Goal: Transaction & Acquisition: Purchase product/service

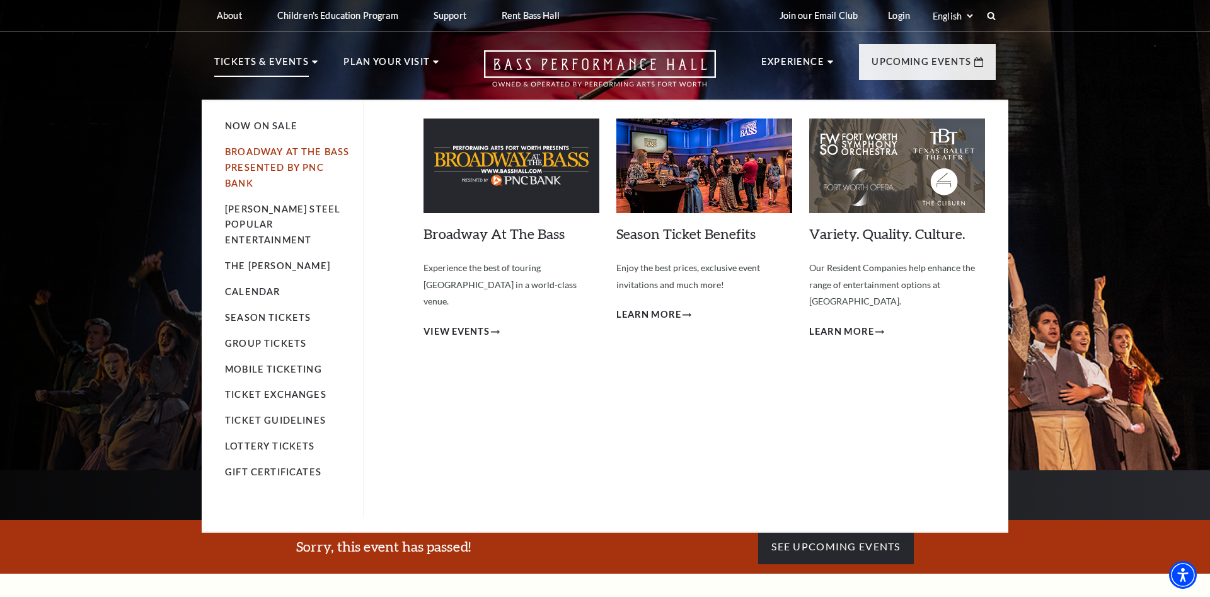
click at [282, 157] on link "Broadway At The Bass presented by PNC Bank" at bounding box center [287, 167] width 124 height 42
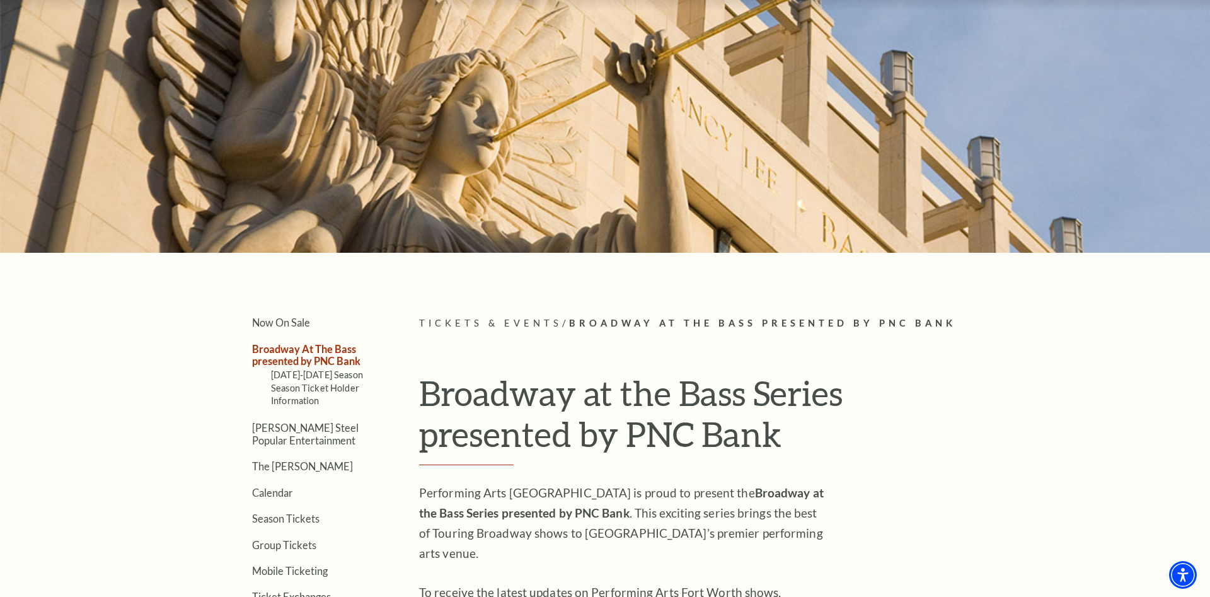
scroll to position [257, 0]
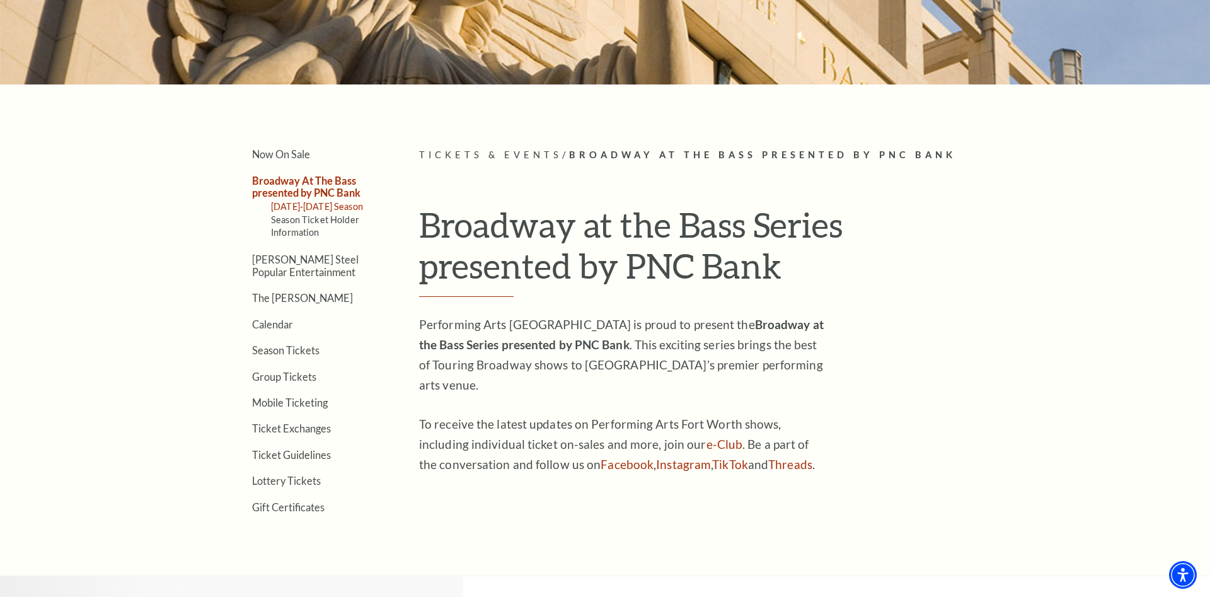
click at [308, 205] on link "2025-2026 Season" at bounding box center [317, 206] width 92 height 11
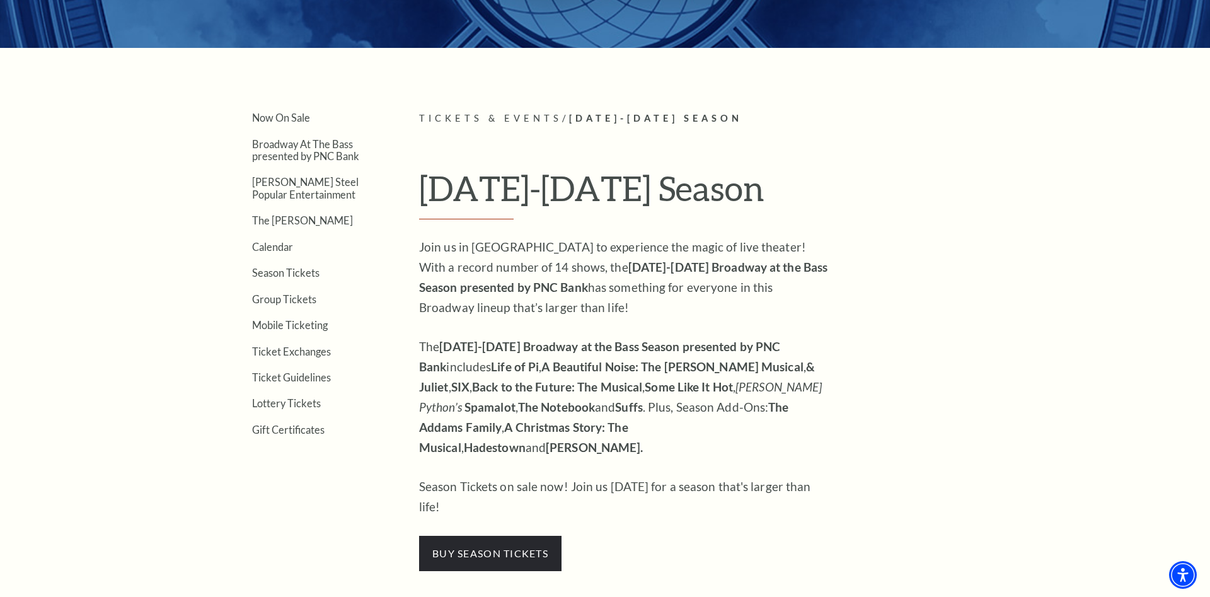
scroll to position [321, 0]
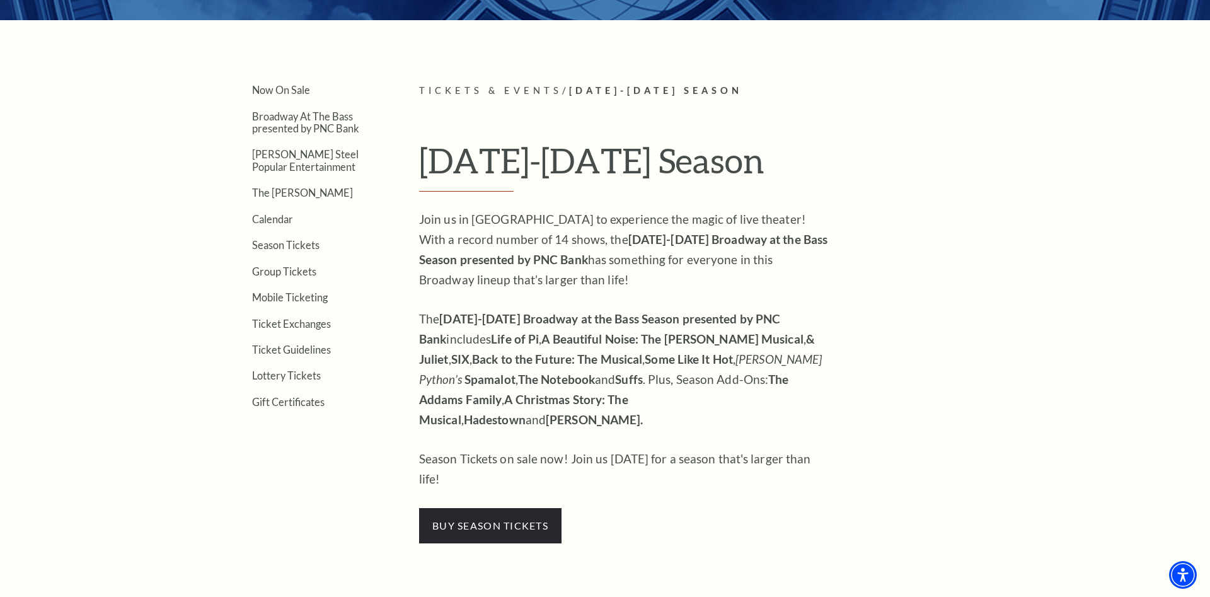
click at [546, 463] on div "Join us in Fort Worth to experience the magic of live theater! With a record nu…" at bounding box center [624, 376] width 410 height 334
click at [534, 508] on span "buy season tickets" at bounding box center [490, 525] width 142 height 35
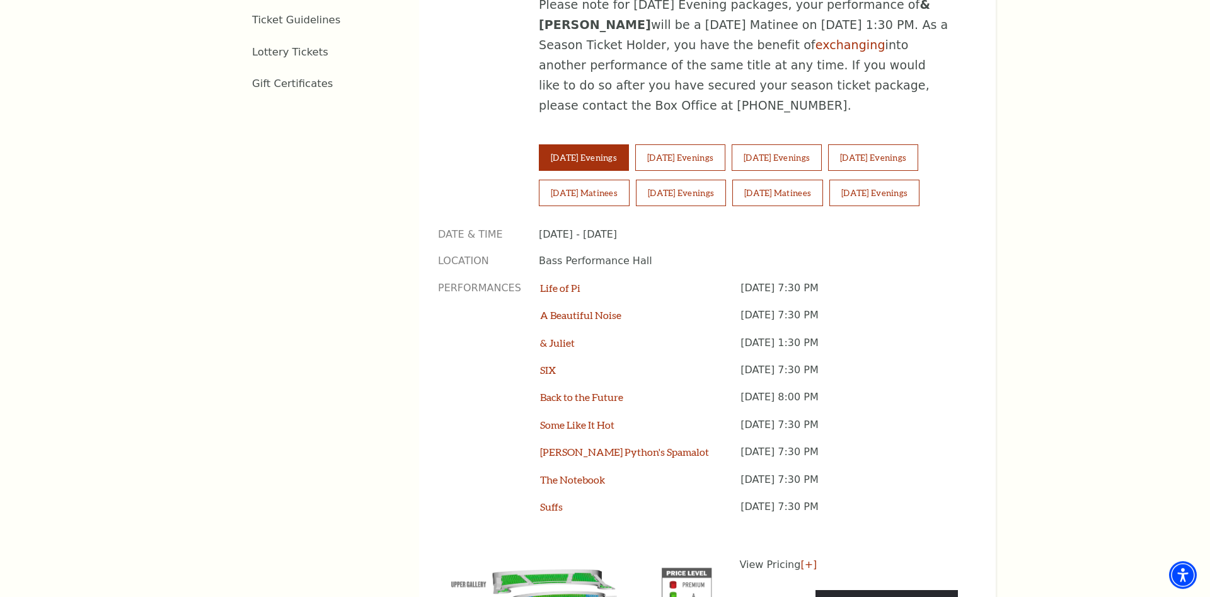
scroll to position [900, 0]
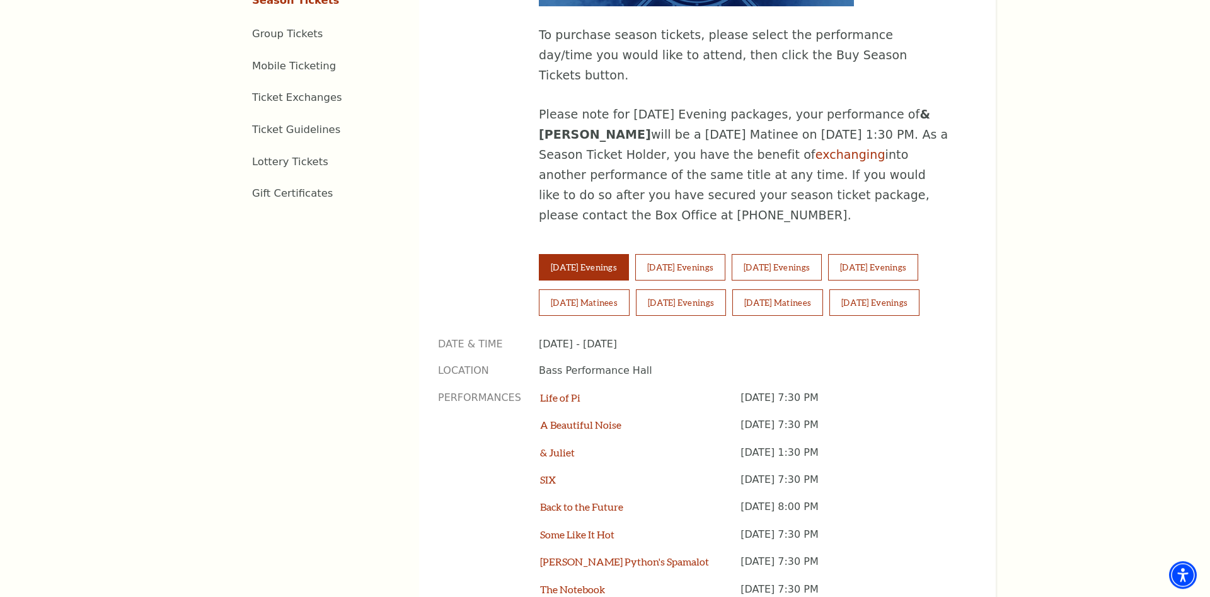
scroll to position [836, 0]
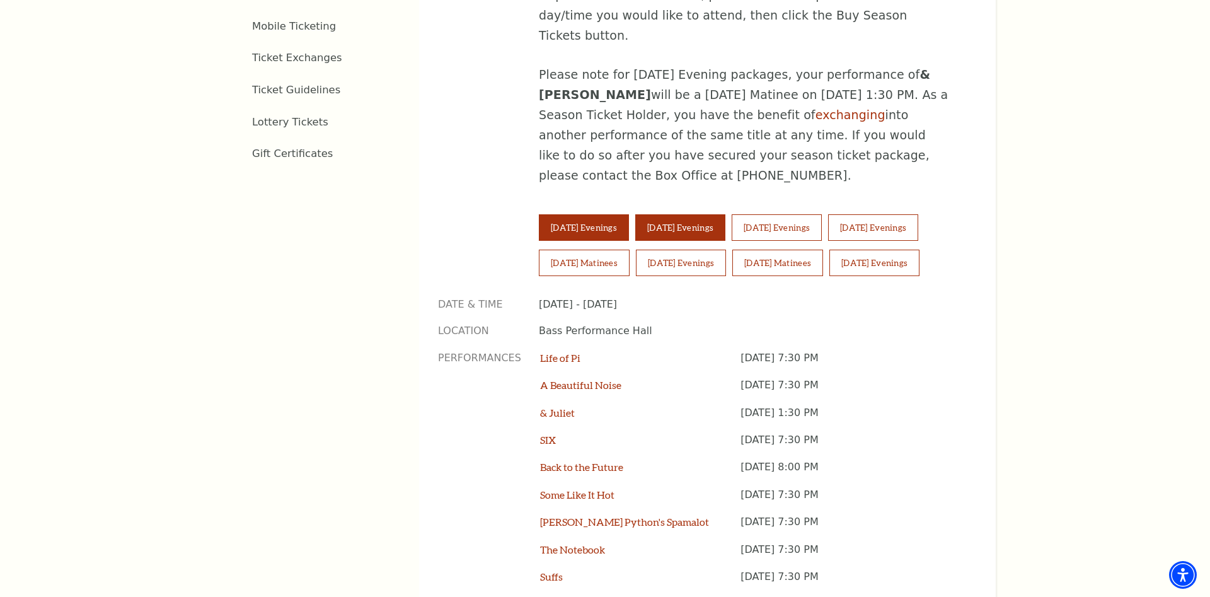
click at [698, 214] on button "Wednesday Evenings" at bounding box center [680, 227] width 90 height 26
click at [598, 214] on button "Tuesday Evenings" at bounding box center [584, 227] width 90 height 26
click at [785, 214] on button "Thursday Evenings" at bounding box center [777, 227] width 90 height 26
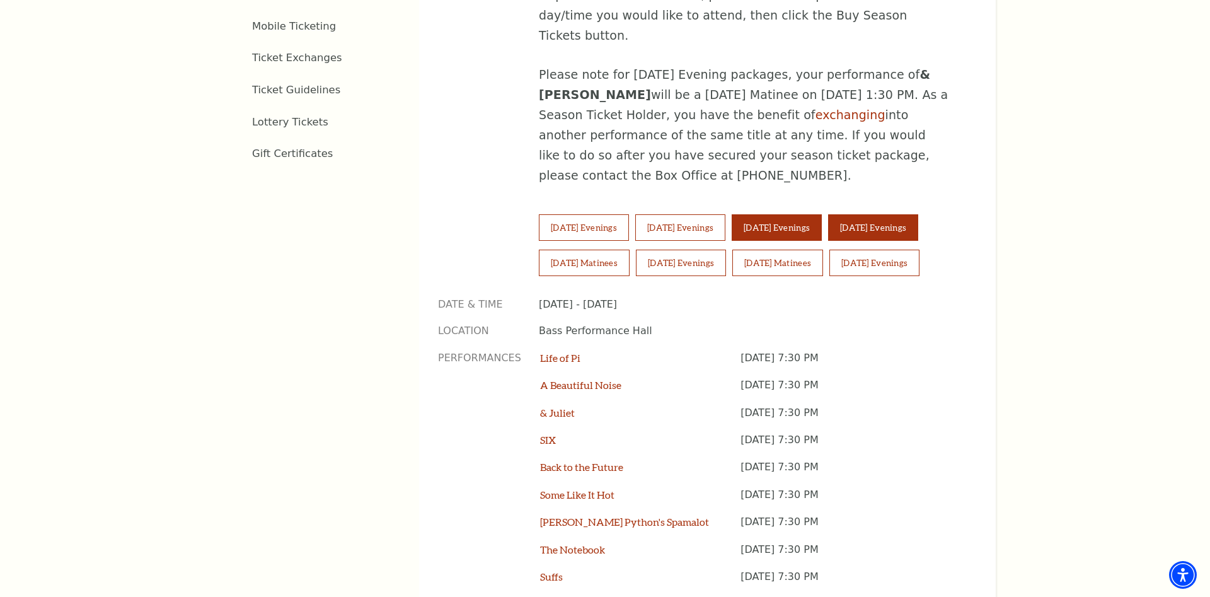
click at [896, 214] on button "Friday Evenings" at bounding box center [873, 227] width 90 height 26
click at [605, 250] on button "Saturday Matinees" at bounding box center [584, 263] width 91 height 26
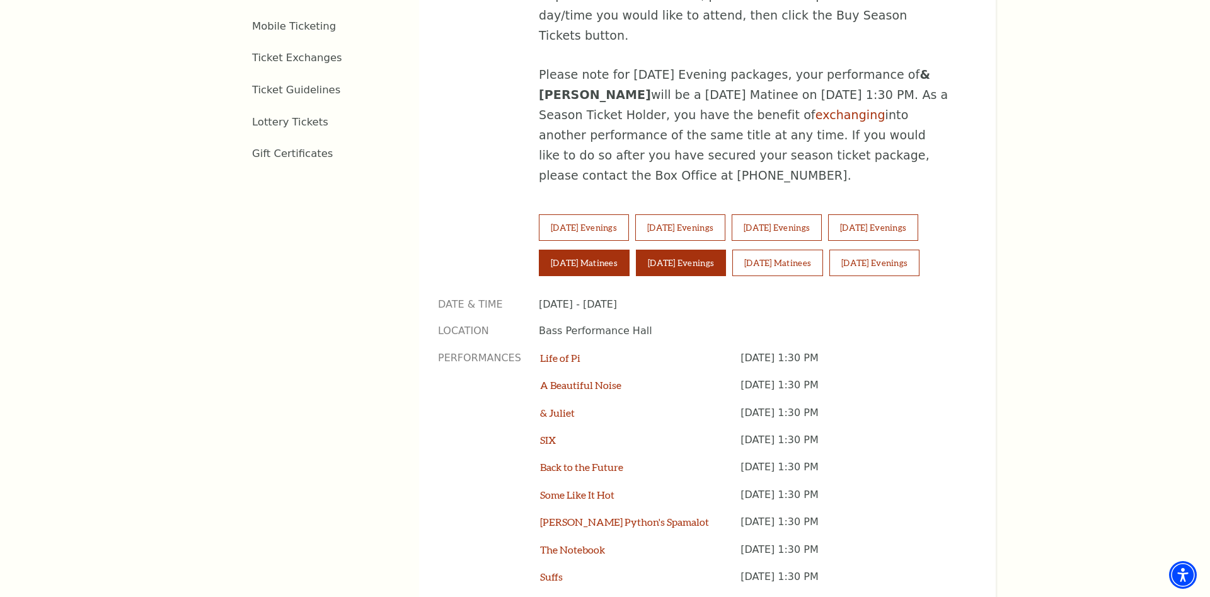
click at [683, 250] on button "Saturday Evenings" at bounding box center [681, 263] width 90 height 26
click at [823, 250] on button "Sunday Matinees" at bounding box center [777, 263] width 91 height 26
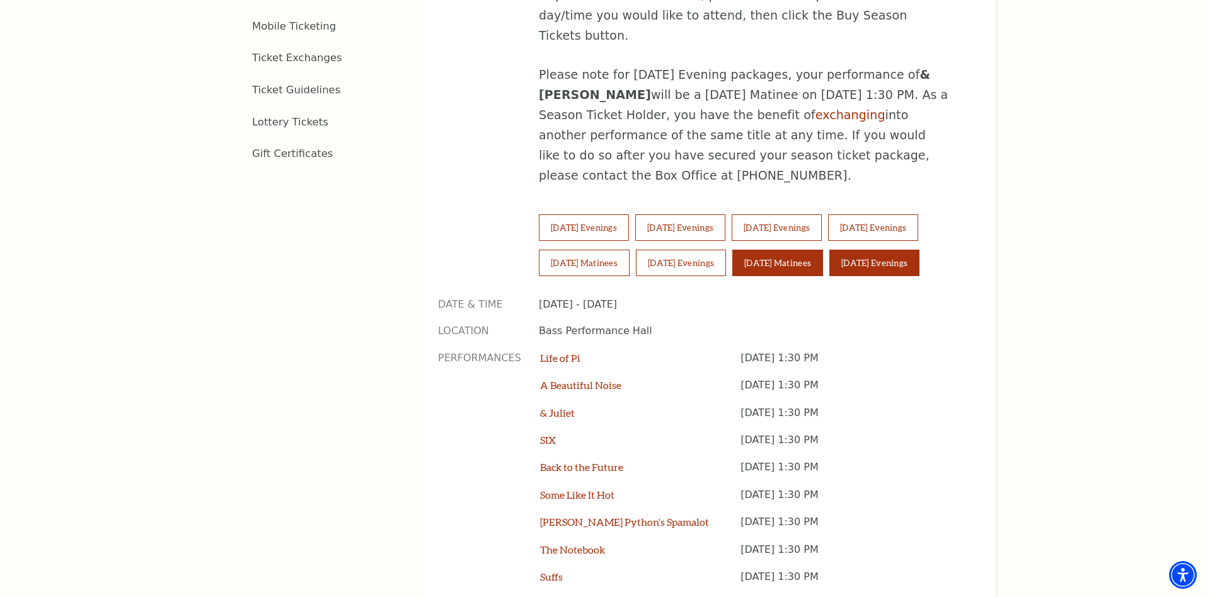
click at [870, 250] on button "Sunday Evenings" at bounding box center [875, 263] width 90 height 26
click at [583, 214] on button "Tuesday Evenings" at bounding box center [584, 227] width 90 height 26
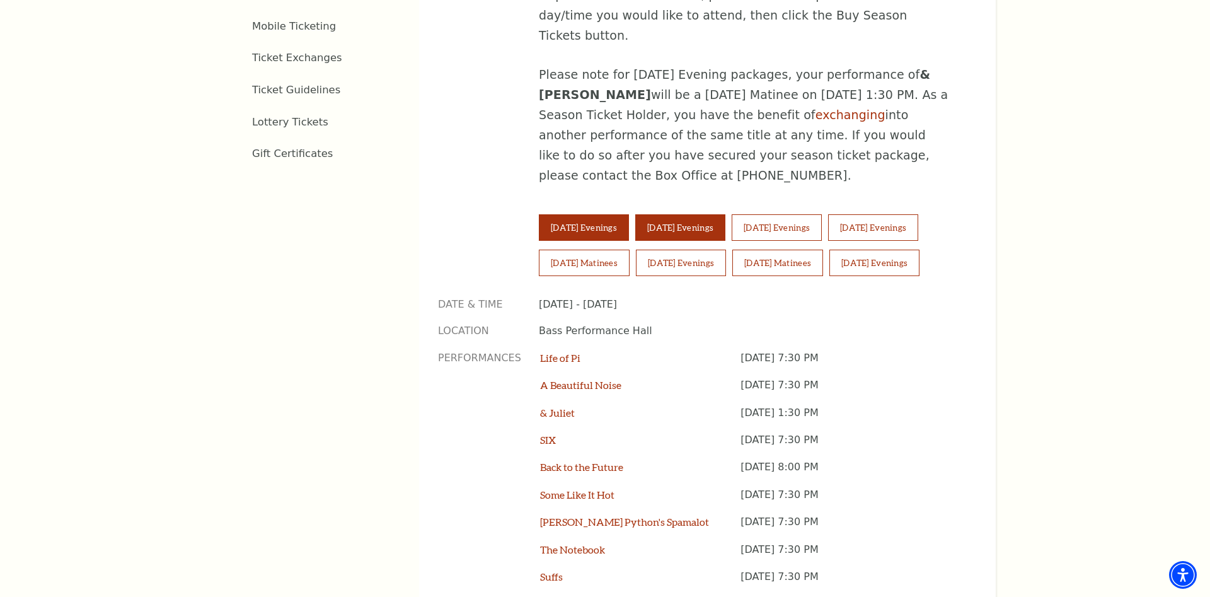
click at [681, 214] on button "Wednesday Evenings" at bounding box center [680, 227] width 90 height 26
click at [789, 214] on button "Thursday Evenings" at bounding box center [777, 227] width 90 height 26
click at [596, 214] on button "Tuesday Evenings" at bounding box center [584, 227] width 90 height 26
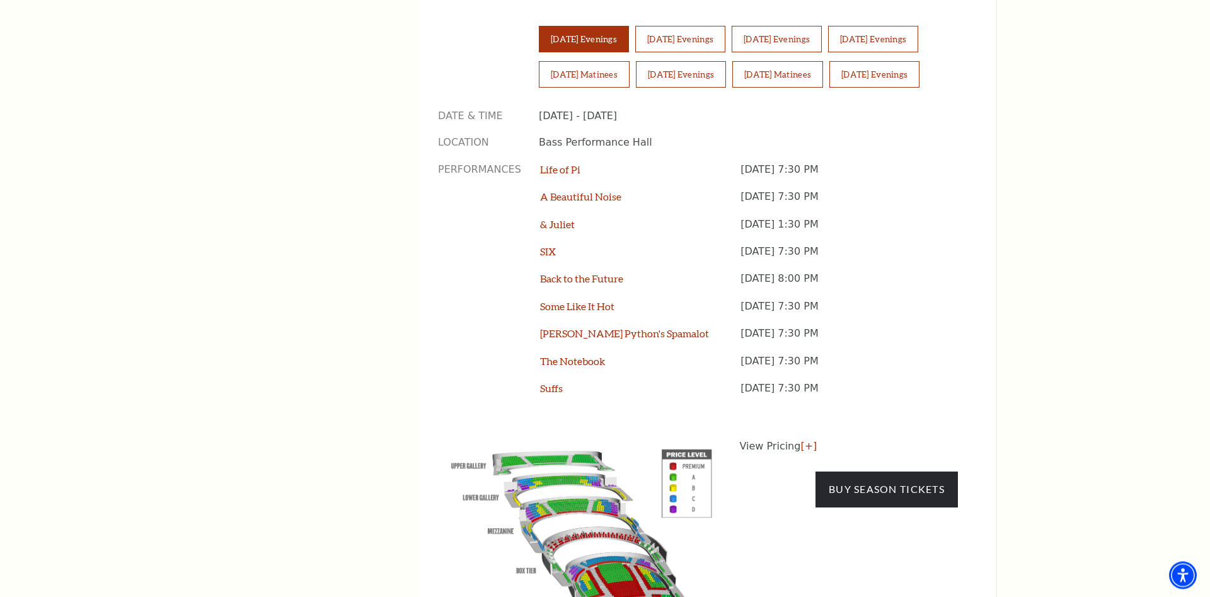
scroll to position [1093, 0]
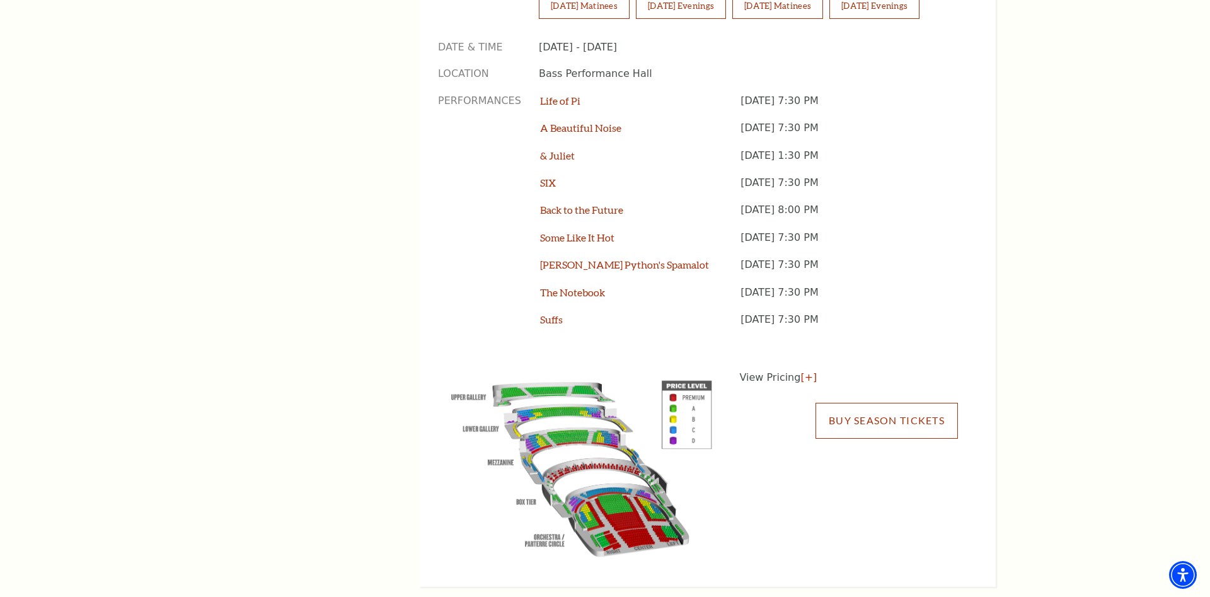
click at [859, 403] on link "Buy Season Tickets" at bounding box center [887, 420] width 142 height 35
click at [558, 149] on link "& Juliet" at bounding box center [557, 155] width 35 height 12
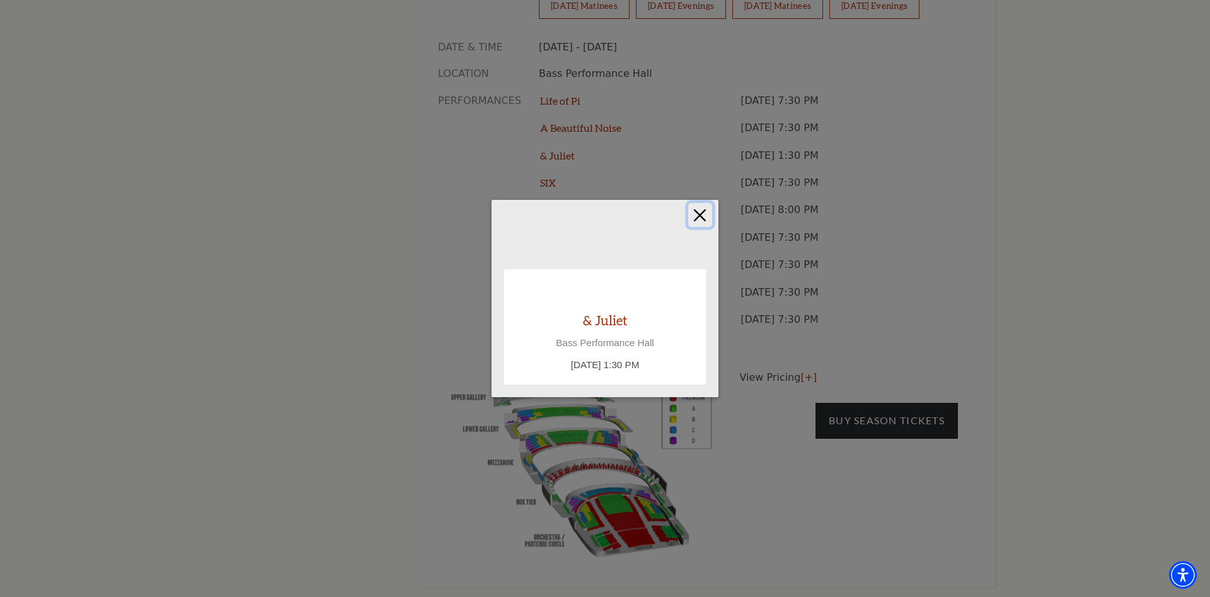
click at [698, 212] on button "Close" at bounding box center [700, 215] width 24 height 24
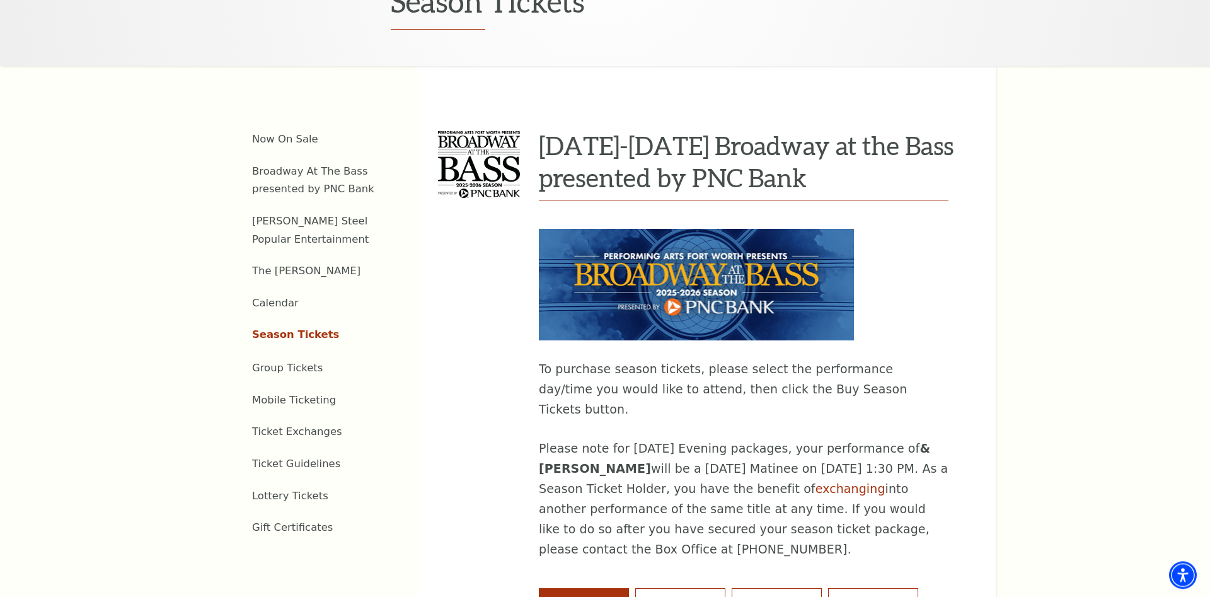
scroll to position [514, 0]
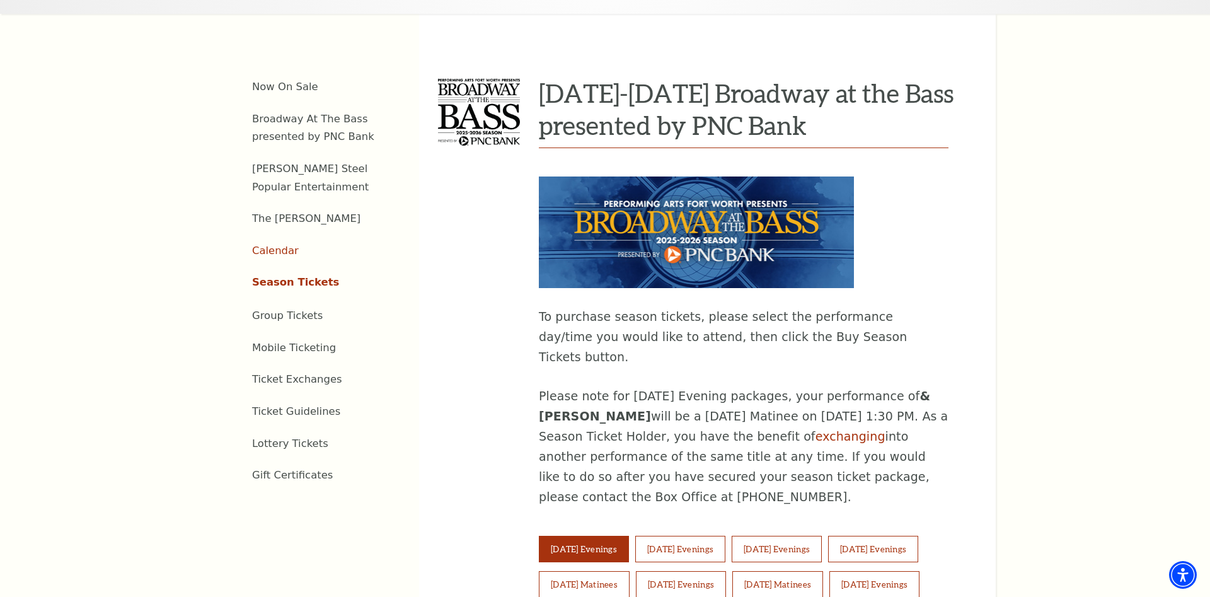
click at [274, 245] on link "Calendar" at bounding box center [275, 251] width 47 height 12
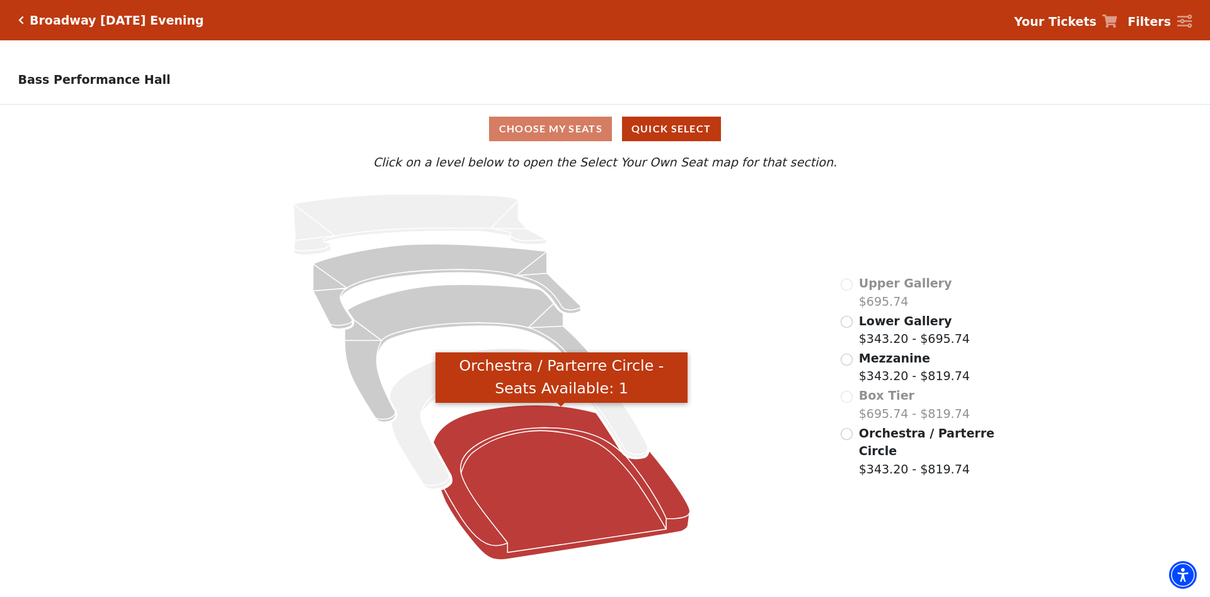
click at [521, 428] on icon "Orchestra / Parterre Circle - Seats Available: 1" at bounding box center [561, 482] width 257 height 155
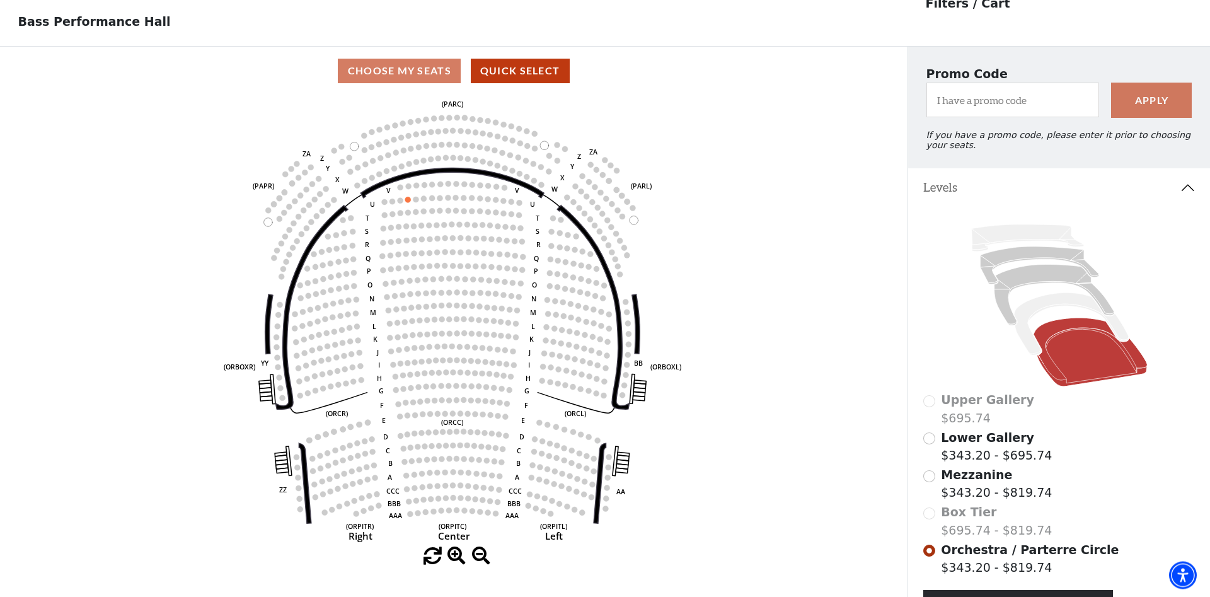
scroll to position [59, 0]
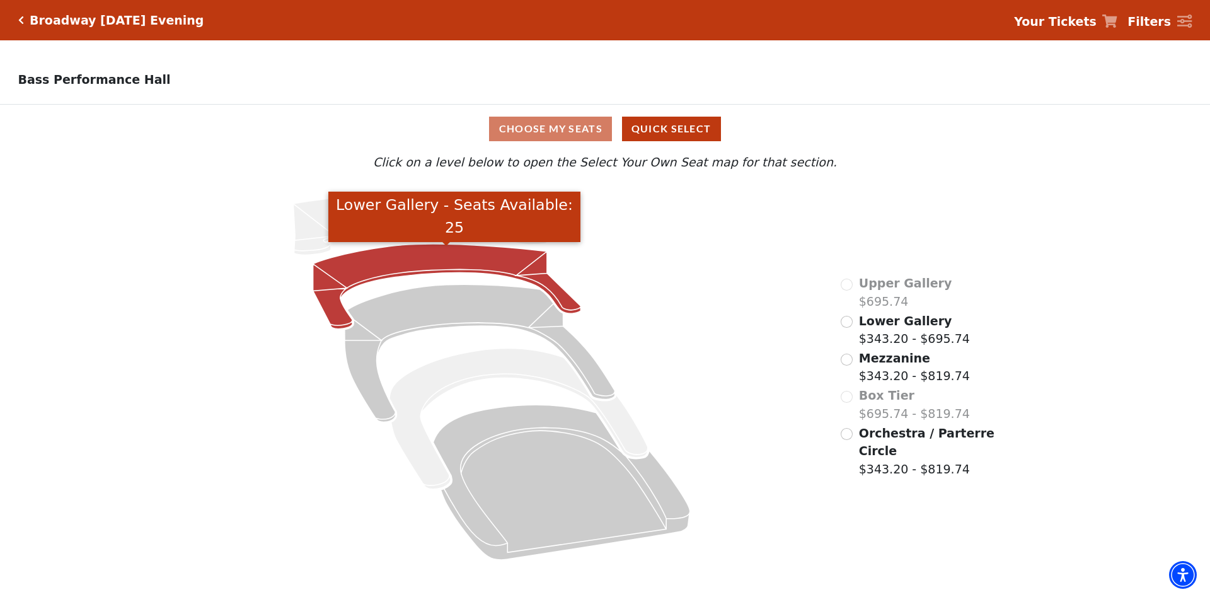
click at [454, 267] on icon "Lower Gallery - Seats Available: 25" at bounding box center [447, 286] width 268 height 85
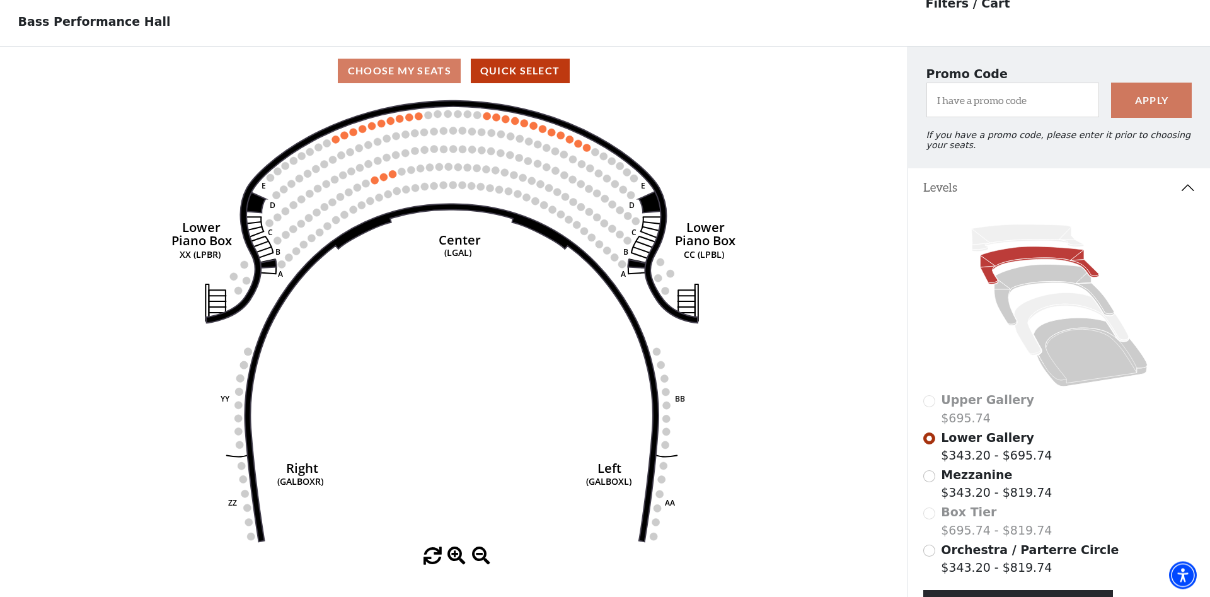
scroll to position [59, 0]
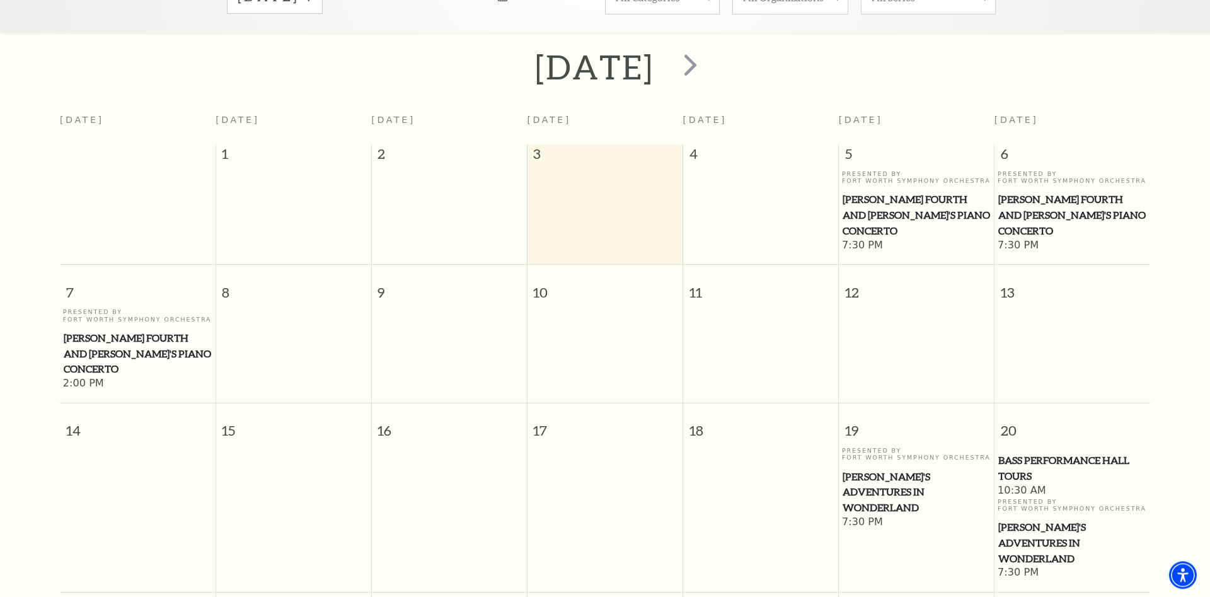
scroll to position [176, 0]
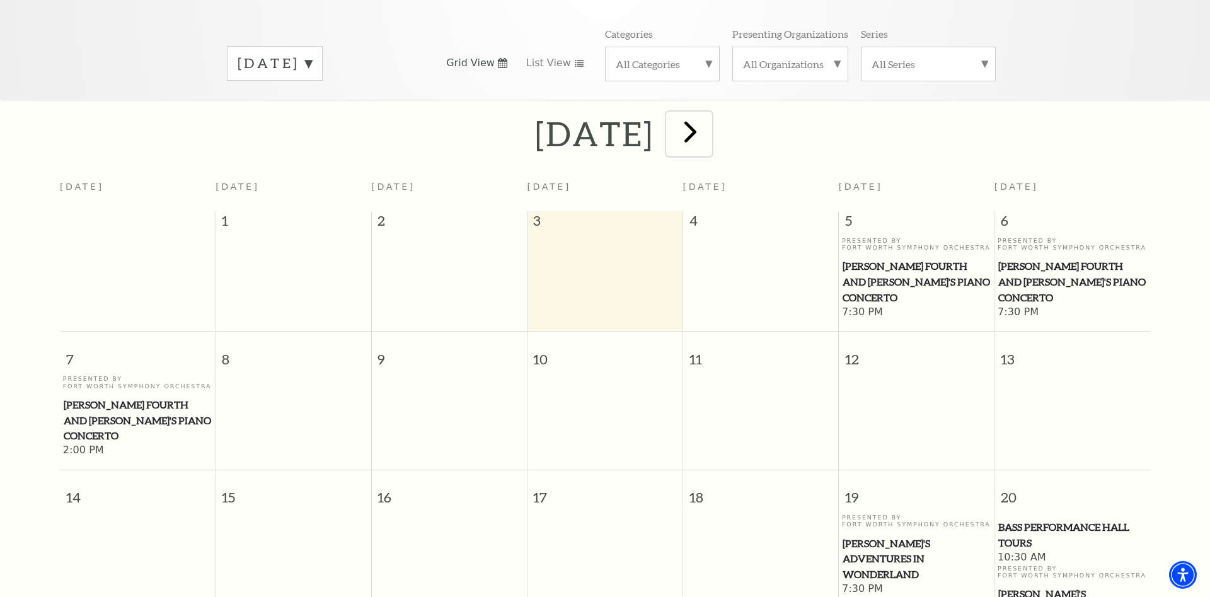
click at [708, 129] on span "next" at bounding box center [691, 131] width 36 height 36
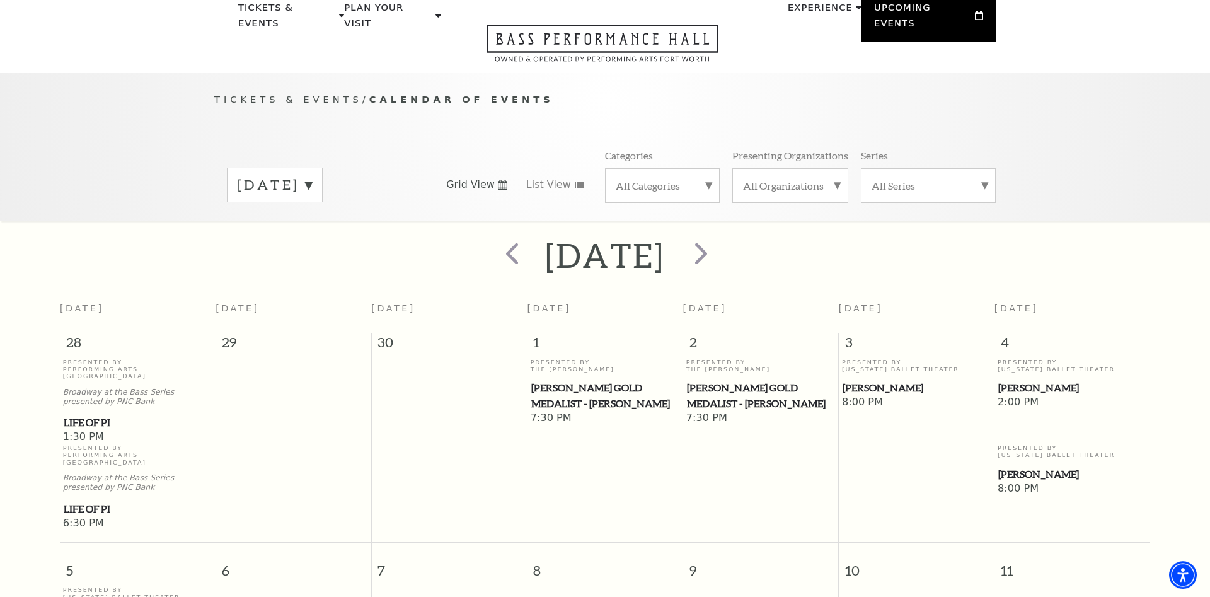
scroll to position [47, 0]
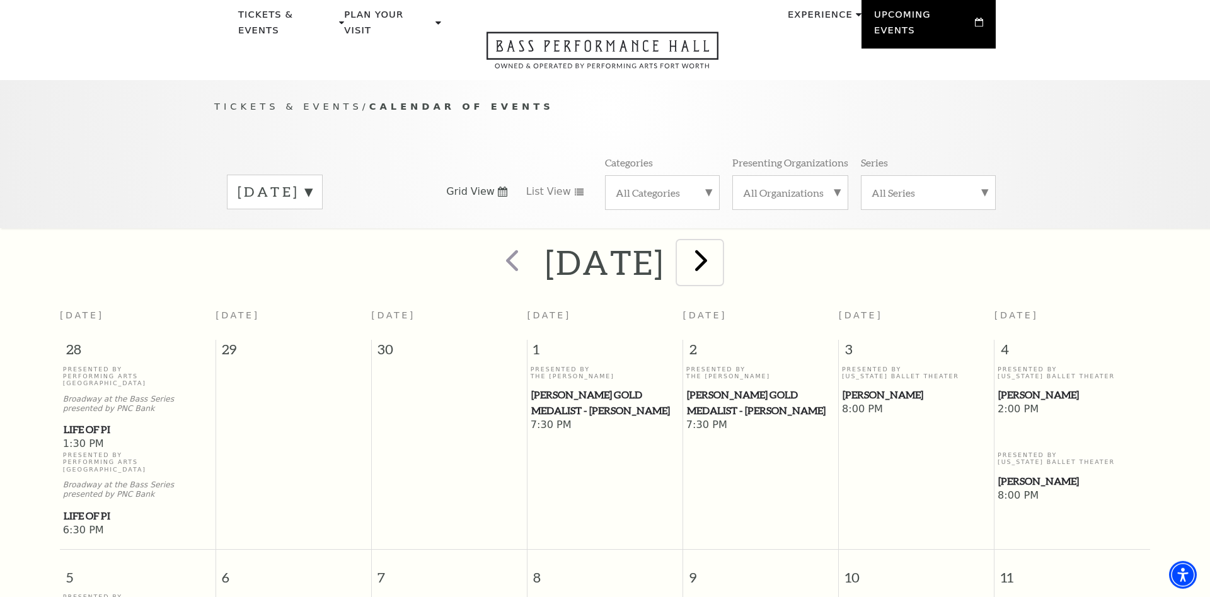
click at [719, 262] on span "next" at bounding box center [701, 260] width 36 height 36
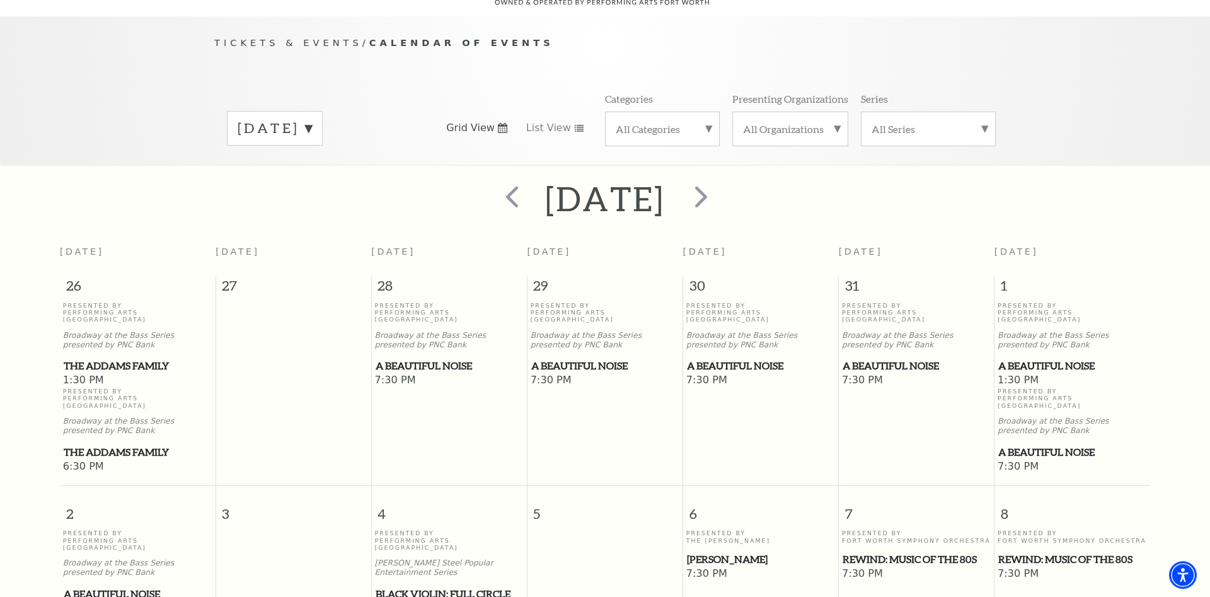
scroll to position [112, 0]
click at [719, 199] on span "next" at bounding box center [701, 196] width 36 height 36
